Goal: Transaction & Acquisition: Register for event/course

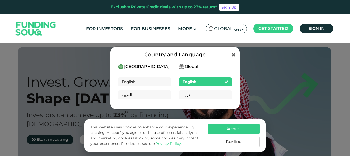
scroll to position [162, 0]
click at [128, 67] on span "[GEOGRAPHIC_DATA]" at bounding box center [146, 66] width 45 height 6
click at [192, 80] on span "English" at bounding box center [189, 81] width 14 height 5
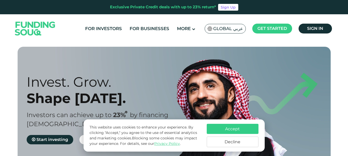
scroll to position [162, 0]
click at [232, 127] on button "Accept" at bounding box center [233, 129] width 52 height 10
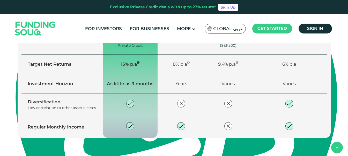
scroll to position [415, 0]
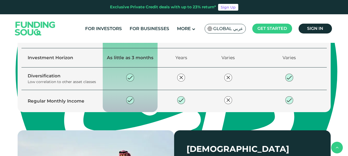
click at [71, 17] on span "Explore our opportunities" at bounding box center [63, 14] width 55 height 5
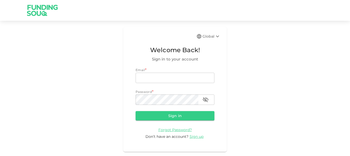
click at [211, 36] on div "Global" at bounding box center [211, 36] width 18 height 6
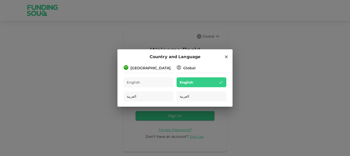
click at [150, 67] on div "[GEOGRAPHIC_DATA]" at bounding box center [150, 67] width 40 height 5
click at [193, 66] on div "Global" at bounding box center [189, 67] width 12 height 5
click at [155, 97] on div "العربية" at bounding box center [149, 96] width 50 height 10
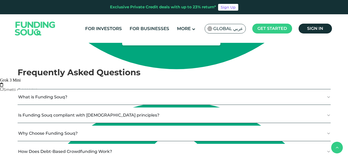
scroll to position [959, 0]
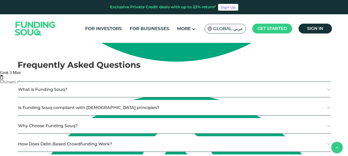
type tc-range-slider "5"
drag, startPoint x: 201, startPoint y: 58, endPoint x: 208, endPoint y: 58, distance: 7.8
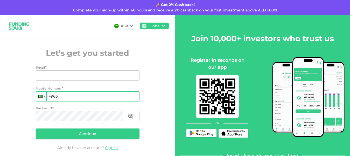
click at [44, 96] on div at bounding box center [45, 96] width 2 height 1
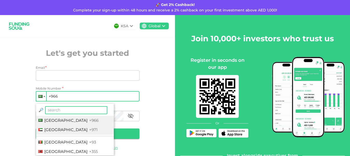
click at [56, 129] on span "[GEOGRAPHIC_DATA]" at bounding box center [65, 129] width 43 height 5
type input "+971"
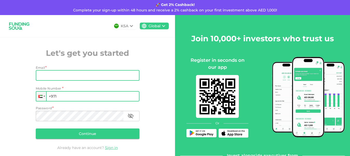
click at [67, 75] on input "Email" at bounding box center [85, 75] width 98 height 10
type input "[PERSON_NAME][EMAIL_ADDRESS][PERSON_NAME][DOMAIN_NAME]"
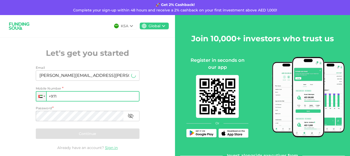
click at [70, 97] on input "+971" at bounding box center [88, 96] width 104 height 10
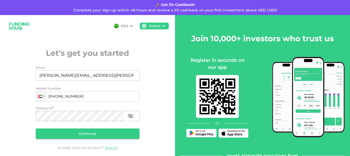
type input "[PHONE_NUMBER]"
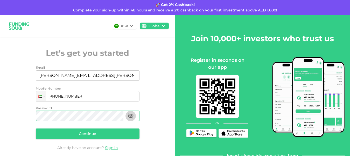
click at [129, 115] on icon "button" at bounding box center [130, 116] width 6 height 6
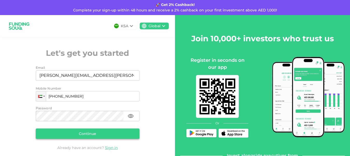
click at [111, 132] on button "Continue" at bounding box center [88, 133] width 104 height 10
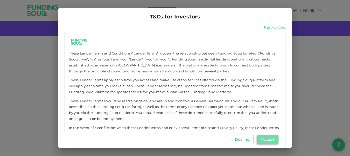
click at [266, 140] on button "Accept" at bounding box center [268, 138] width 22 height 9
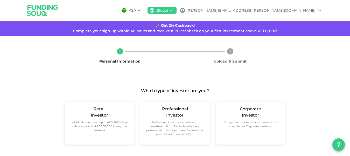
click at [317, 9] on icon at bounding box center [319, 10] width 6 height 6
click at [307, 11] on div at bounding box center [175, 78] width 350 height 156
click at [272, 10] on div "[PERSON_NAME][EMAIL_ADDRESS][PERSON_NAME][DOMAIN_NAME]" at bounding box center [250, 10] width 129 height 5
click at [239, 10] on div at bounding box center [175, 78] width 350 height 156
click at [264, 11] on div "[PERSON_NAME][EMAIL_ADDRESS][PERSON_NAME][DOMAIN_NAME]" at bounding box center [250, 10] width 129 height 5
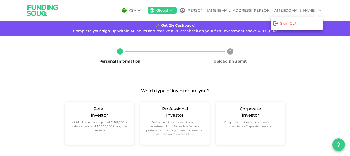
click at [290, 83] on div at bounding box center [175, 78] width 350 height 156
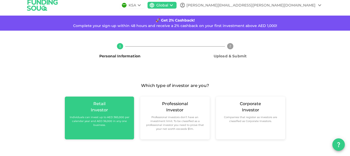
click at [96, 118] on small "Individuals can invest up to AED 365,000 per calendar year and AED 36,000 in an…" at bounding box center [99, 121] width 61 height 12
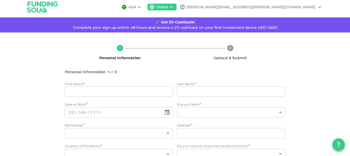
scroll to position [29, 0]
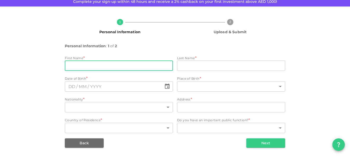
click at [91, 67] on input "firstName" at bounding box center [119, 65] width 108 height 10
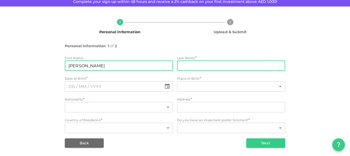
type input "[PERSON_NAME]"
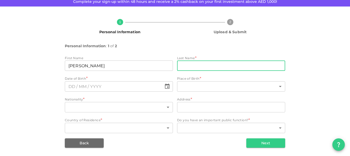
click at [198, 66] on input "lastName" at bounding box center [231, 65] width 108 height 10
type input "Alessandrini"
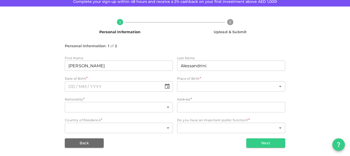
click at [309, 58] on div "1 Personal Information 2 Upload & Submit Personal Information : 1 of 2 First Na…" at bounding box center [174, 81] width 295 height 133
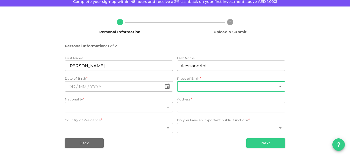
click at [221, 87] on body "KSA Global [PERSON_NAME][EMAIL_ADDRESS][PERSON_NAME][DOMAIN_NAME] 🚀 Get 2% Cash…" at bounding box center [175, 78] width 350 height 156
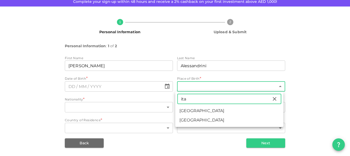
type input "ita"
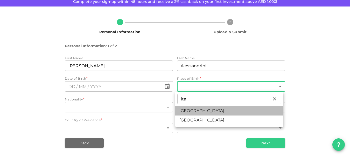
click at [189, 110] on li "[GEOGRAPHIC_DATA]" at bounding box center [229, 110] width 108 height 9
type input "94"
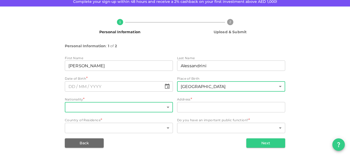
click at [167, 106] on body "KSA Global [PERSON_NAME][EMAIL_ADDRESS][PERSON_NAME][DOMAIN_NAME] 🚀 Get 2% Cash…" at bounding box center [175, 78] width 350 height 156
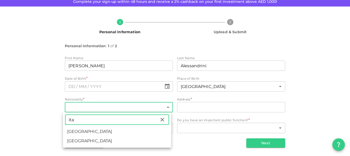
type input "ita"
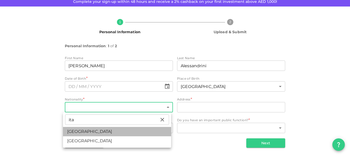
click at [75, 129] on li "[GEOGRAPHIC_DATA]" at bounding box center [117, 131] width 108 height 9
type input "94"
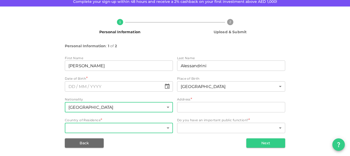
click at [165, 127] on body "KSA Global [PERSON_NAME][EMAIL_ADDRESS][PERSON_NAME][DOMAIN_NAME] 🚀 Get 2% Cash…" at bounding box center [175, 78] width 350 height 156
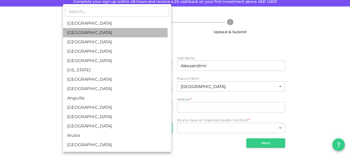
click at [111, 34] on li "[GEOGRAPHIC_DATA]" at bounding box center [117, 32] width 108 height 9
type input "2"
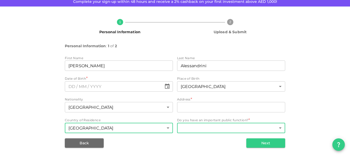
click at [279, 127] on body "KSA Global [PERSON_NAME][EMAIL_ADDRESS][PERSON_NAME][DOMAIN_NAME] 🚀 Get 2% Cash…" at bounding box center [175, 78] width 350 height 156
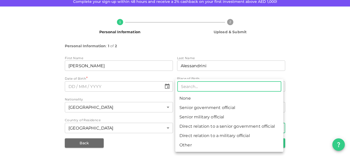
click at [190, 98] on li "None" at bounding box center [229, 98] width 108 height 9
type input "1"
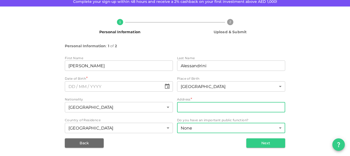
click at [246, 108] on input "address" at bounding box center [231, 107] width 108 height 10
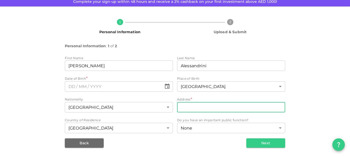
type input "Royal Breeze 3 [PERSON_NAME] Villave"
type input "94"
type input "2"
type input "94"
type input "2"
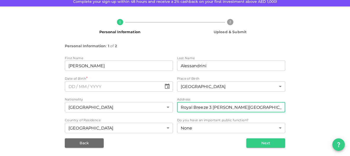
type input "Royal Breeze 3 [PERSON_NAME][GEOGRAPHIC_DATA] RAK"
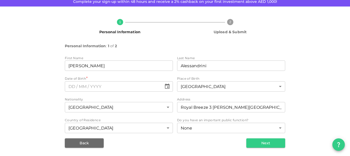
click at [307, 94] on div "1 Personal Information 2 Upload & Submit Personal Information : 1 of 2 First Na…" at bounding box center [174, 81] width 295 height 133
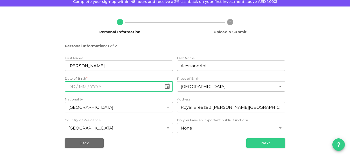
type textarea "DD"
click at [119, 86] on input "text" at bounding box center [113, 86] width 97 height 10
type input "⁦⁨[DATE]⁩⁩"
click at [276, 141] on button "Next" at bounding box center [265, 142] width 39 height 9
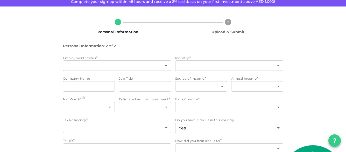
type input "2"
type input "false"
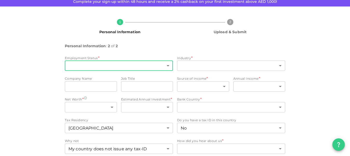
click at [167, 64] on body "KSA Global [PERSON_NAME][EMAIL_ADDRESS][PERSON_NAME][DOMAIN_NAME] 🚀 Get 2% Cash…" at bounding box center [175, 78] width 350 height 156
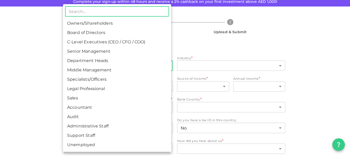
scroll to position [18, 0]
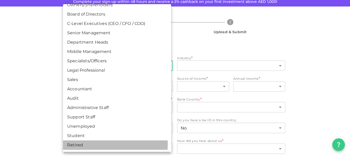
click at [74, 144] on li "Retired" at bounding box center [117, 144] width 108 height 9
type input "16"
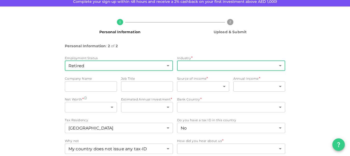
click at [277, 64] on body "KSA Global [PERSON_NAME][EMAIL_ADDRESS][PERSON_NAME][DOMAIN_NAME] 🚀 Get 2% Cash…" at bounding box center [175, 78] width 350 height 156
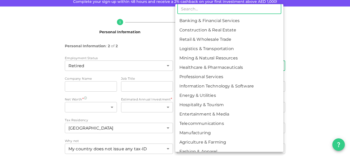
scroll to position [0, 0]
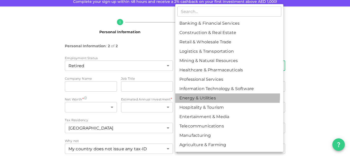
click at [206, 96] on li "Energy & Utilities" at bounding box center [229, 97] width 108 height 9
type input "9"
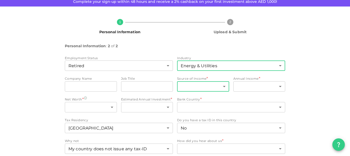
click at [222, 86] on body "KSA Global [PERSON_NAME][EMAIL_ADDRESS][PERSON_NAME][DOMAIN_NAME] 🚀 Get 2% Cash…" at bounding box center [175, 78] width 350 height 156
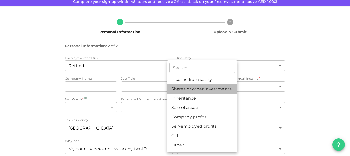
click at [209, 87] on li "Shares or other investments" at bounding box center [202, 88] width 70 height 9
type input "2"
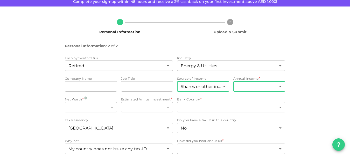
click at [277, 86] on body "KSA Global [PERSON_NAME][EMAIL_ADDRESS][PERSON_NAME][DOMAIN_NAME] 🚀 Get 2% Cash…" at bounding box center [175, 78] width 350 height 156
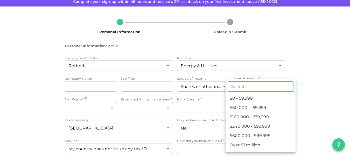
click at [265, 126] on li "$240,000 - 599,999" at bounding box center [260, 126] width 70 height 9
type input "4"
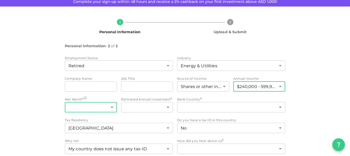
click at [109, 106] on body "KSA Global [PERSON_NAME][EMAIL_ADDRESS][PERSON_NAME][DOMAIN_NAME] 🚀 Get 2% Cash…" at bounding box center [175, 78] width 350 height 156
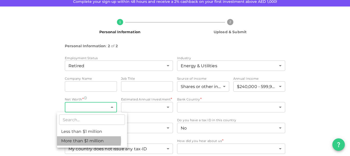
click at [84, 140] on li "More than $1 million" at bounding box center [92, 140] width 70 height 9
type input "2"
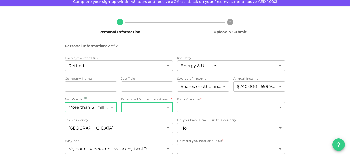
click at [167, 107] on body "KSA Global [PERSON_NAME][EMAIL_ADDRESS][PERSON_NAME][DOMAIN_NAME] 🚀 Get 2% Cash…" at bounding box center [175, 78] width 350 height 156
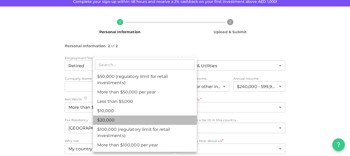
click at [115, 119] on li "$20,000" at bounding box center [145, 119] width 104 height 9
type input "3"
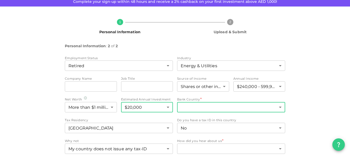
click at [278, 106] on body "KSA Global [PERSON_NAME][EMAIL_ADDRESS][PERSON_NAME][DOMAIN_NAME] 🚀 Get 2% Cash…" at bounding box center [175, 78] width 350 height 156
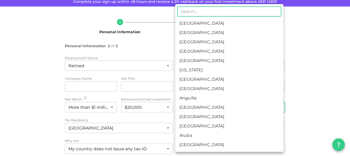
click at [221, 31] on li "[GEOGRAPHIC_DATA]" at bounding box center [229, 32] width 108 height 9
type input "2"
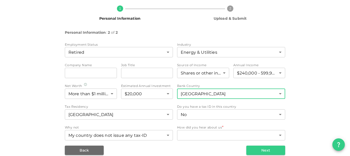
scroll to position [50, 0]
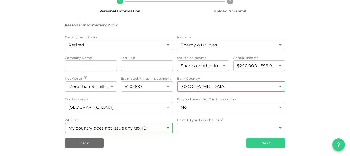
click at [166, 127] on body "KSA Global [PERSON_NAME][EMAIL_ADDRESS][PERSON_NAME][DOMAIN_NAME] 🚀 Get 2% Cash…" at bounding box center [175, 78] width 350 height 156
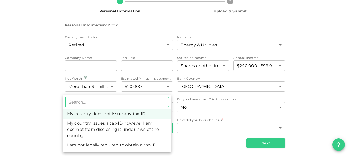
click at [129, 144] on li "I am not legally required to obtain a tax-ID" at bounding box center [117, 144] width 108 height 9
type input "3"
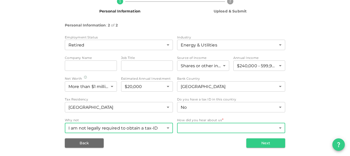
click at [276, 128] on body "KSA Global [PERSON_NAME][EMAIL_ADDRESS][PERSON_NAME][DOMAIN_NAME] 🚀 Get 2% Cash…" at bounding box center [175, 78] width 350 height 156
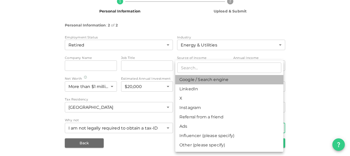
click at [219, 80] on li "Google / Search engine" at bounding box center [229, 79] width 108 height 9
type input "1"
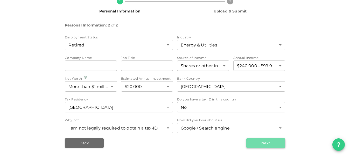
click at [262, 142] on button "Next" at bounding box center [265, 142] width 39 height 9
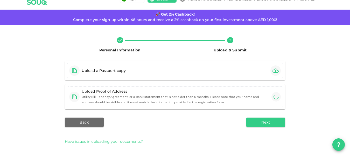
scroll to position [11, 0]
click at [116, 71] on div "Upload a Passport copy" at bounding box center [104, 70] width 44 height 5
click at [114, 69] on div "Upload a Passport copy" at bounding box center [104, 70] width 44 height 5
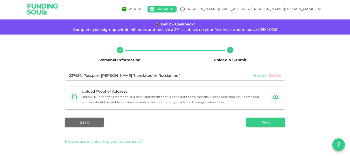
click at [260, 74] on link "Preview" at bounding box center [259, 75] width 15 height 5
click at [273, 97] on icon "button" at bounding box center [275, 97] width 6 height 4
click at [178, 97] on small "Utility Bill, Tenancy Agreement, or a Bank statement that is not older than 6 m…" at bounding box center [170, 99] width 177 height 9
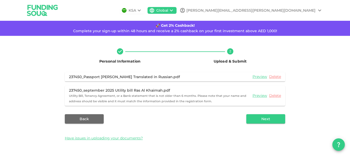
scroll to position [0, 0]
click at [267, 119] on button "Next" at bounding box center [265, 118] width 39 height 9
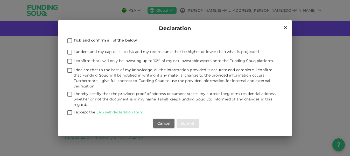
click at [70, 51] on input "I understand my capital is at risk and my return can either be higher or lower …" at bounding box center [70, 52] width 8 height 7
checkbox input "true"
click at [70, 61] on input "I confirm that I will only be investing up to 10% of my net investable assets o…" at bounding box center [70, 61] width 8 height 7
checkbox input "true"
click at [70, 70] on input "I declare that to the best of my knowledge, all the information provided is acc…" at bounding box center [70, 70] width 8 height 7
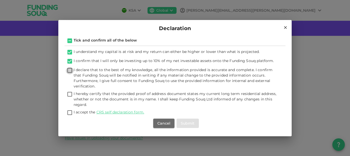
checkbox input "true"
click at [70, 94] on input "I hereby certify that the provided proof of address document states my current …" at bounding box center [70, 94] width 8 height 7
checkbox input "true"
click at [71, 112] on input "I accept the CRS self declaration form." at bounding box center [70, 112] width 8 height 7
checkbox input "true"
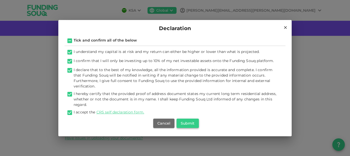
click at [191, 124] on button "Submit" at bounding box center [187, 122] width 22 height 9
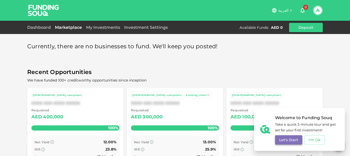
click at [290, 137] on button "Let's Start" at bounding box center [288, 139] width 27 height 9
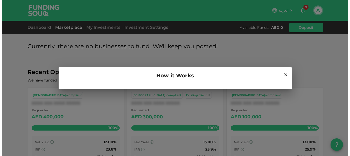
scroll to position [171, 0]
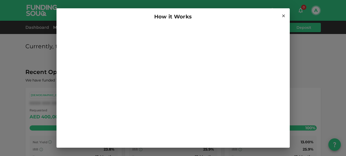
click at [283, 16] on icon at bounding box center [283, 16] width 3 height 3
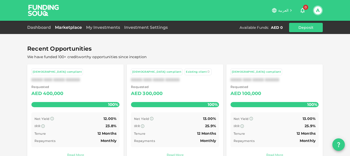
scroll to position [0, 0]
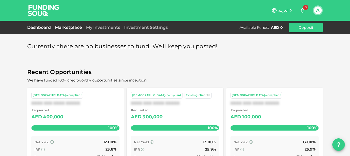
click at [45, 27] on link "Dashboard" at bounding box center [40, 27] width 26 height 5
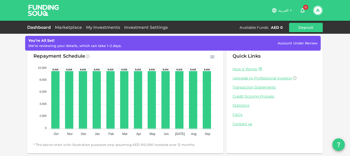
scroll to position [79, 0]
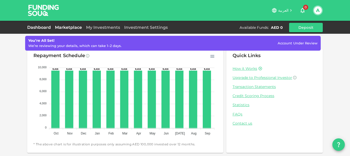
click at [71, 27] on link "Marketplace" at bounding box center [68, 27] width 31 height 5
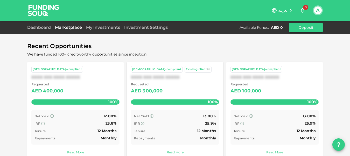
scroll to position [36, 0]
